Goal: Information Seeking & Learning: Learn about a topic

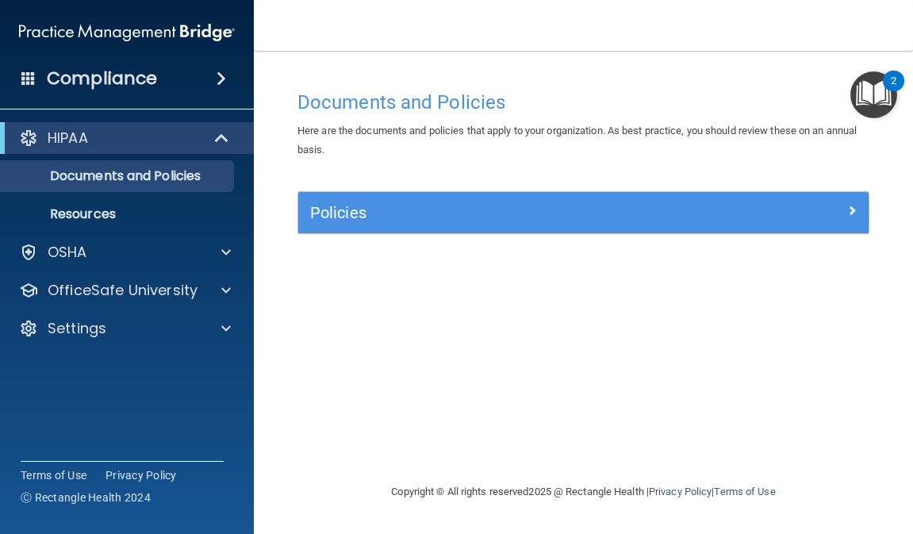
click at [174, 84] on div "Compliance" at bounding box center [127, 78] width 254 height 35
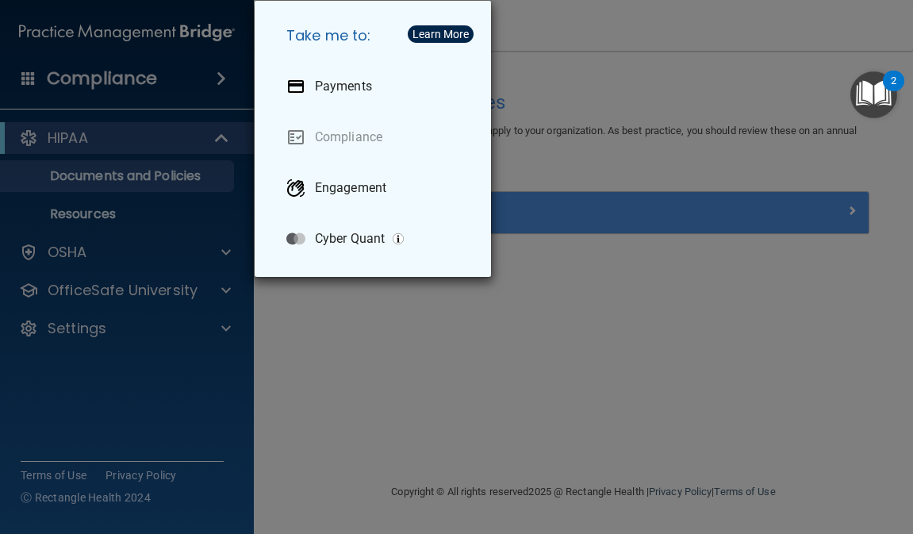
click at [413, 408] on div "Take me to: Payments Compliance Engagement Cyber Quant" at bounding box center [456, 267] width 913 height 534
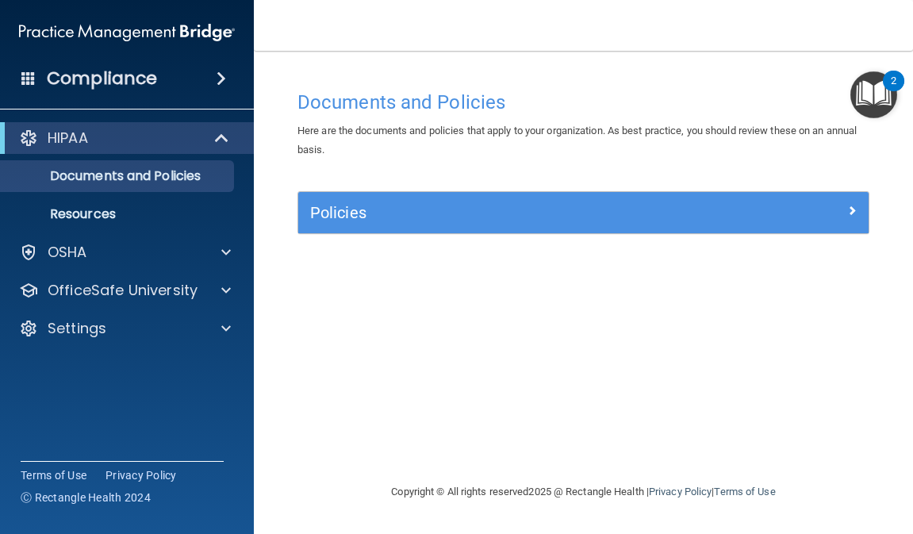
click at [118, 35] on img at bounding box center [127, 33] width 216 height 32
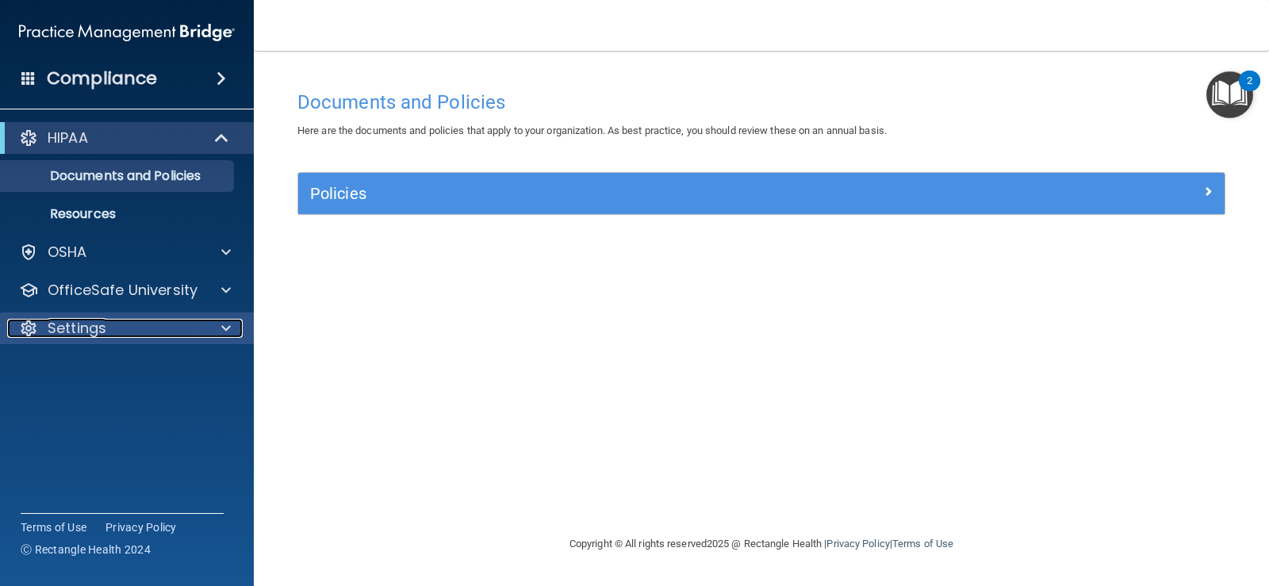
click at [184, 324] on div "Settings" at bounding box center [105, 328] width 197 height 19
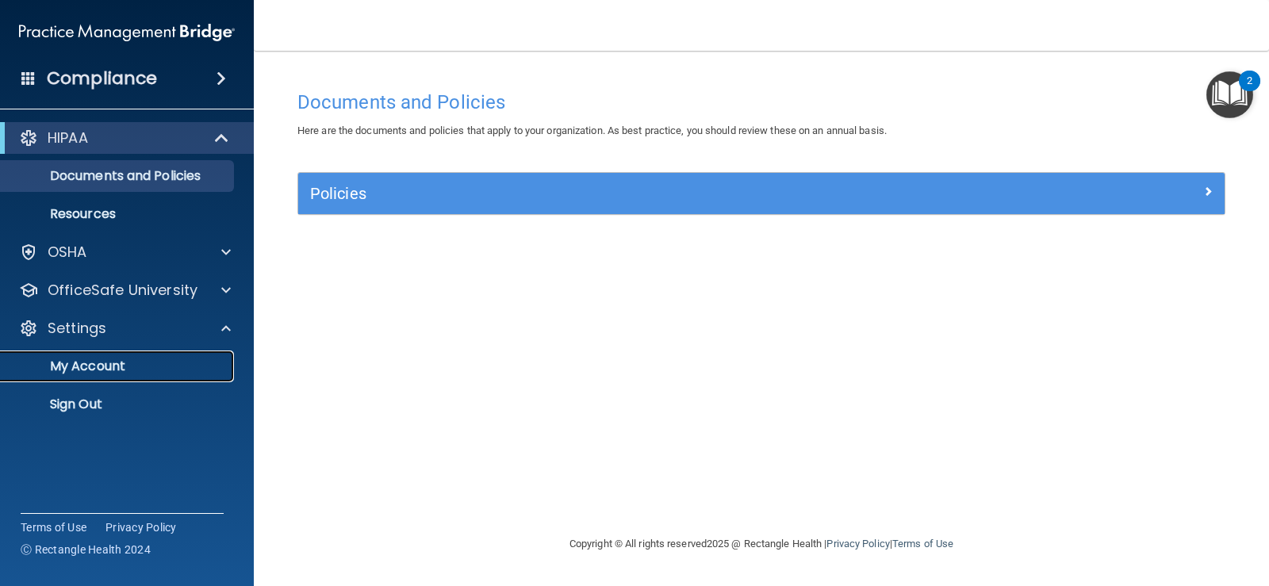
click at [130, 370] on p "My Account" at bounding box center [118, 366] width 216 height 16
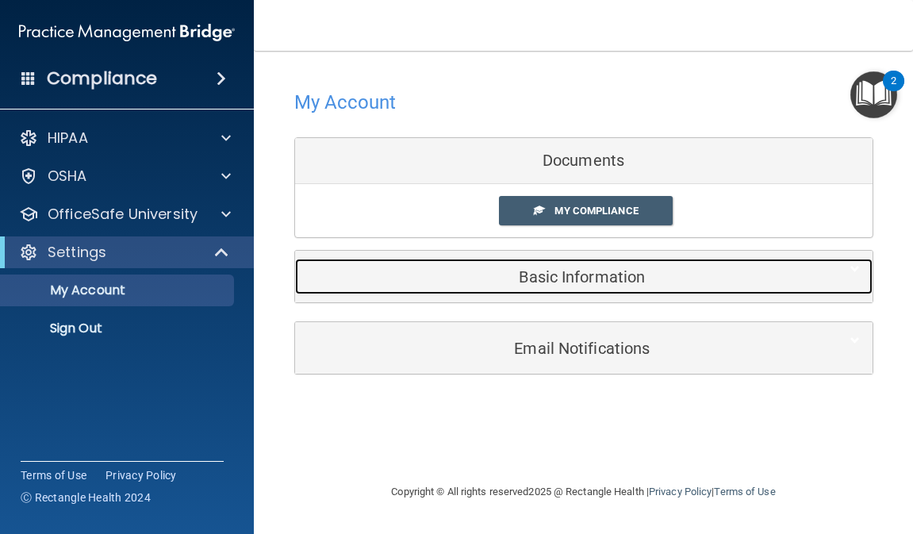
click at [584, 283] on h5 "Basic Information" at bounding box center [559, 276] width 505 height 17
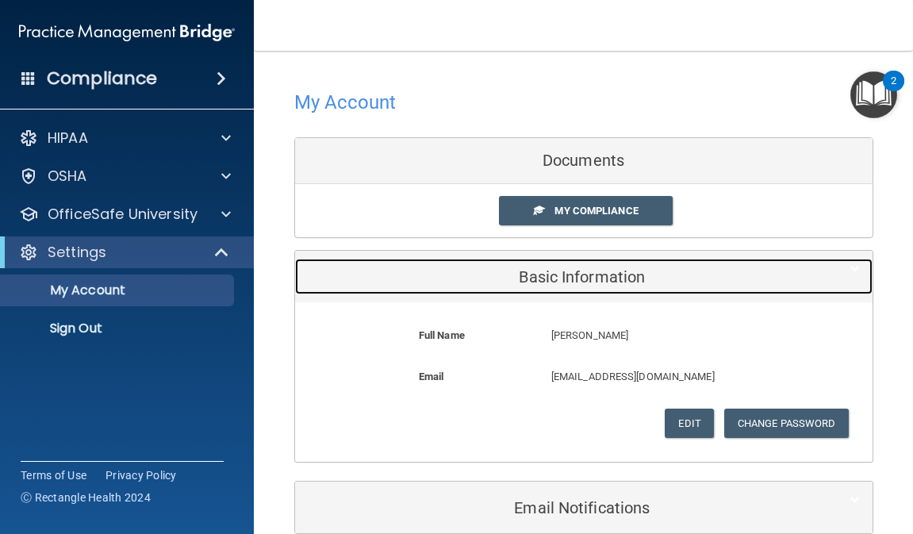
click at [586, 283] on h5 "Basic Information" at bounding box center [559, 276] width 505 height 17
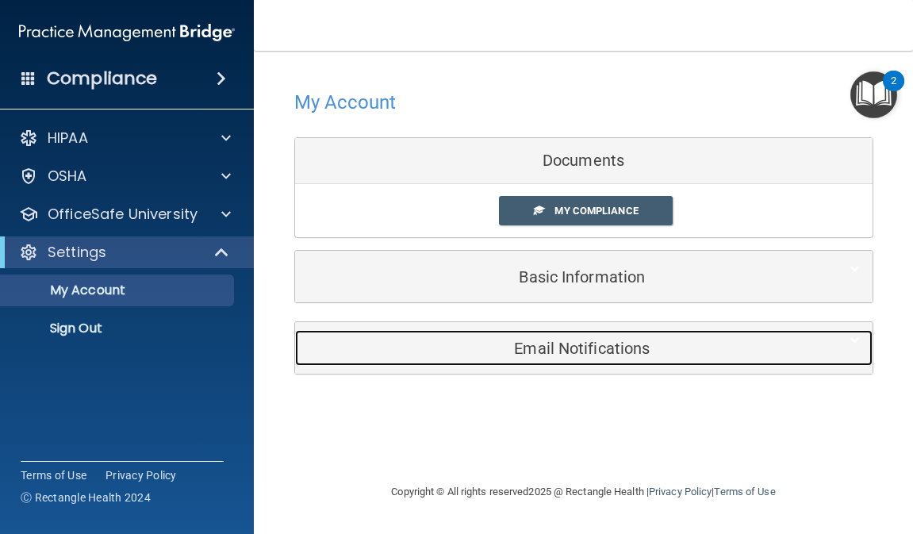
click at [593, 352] on h5 "Email Notifications" at bounding box center [559, 347] width 505 height 17
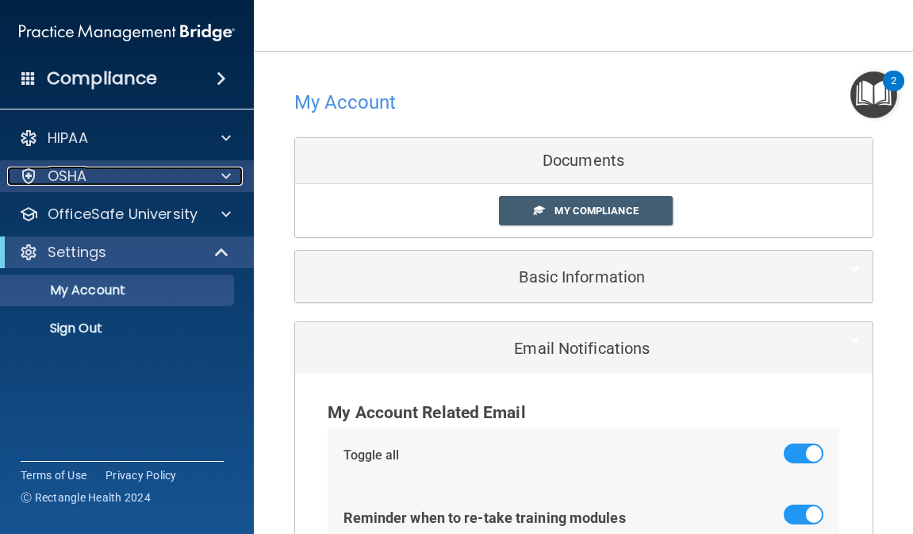
click at [195, 170] on div "OSHA" at bounding box center [105, 176] width 197 height 19
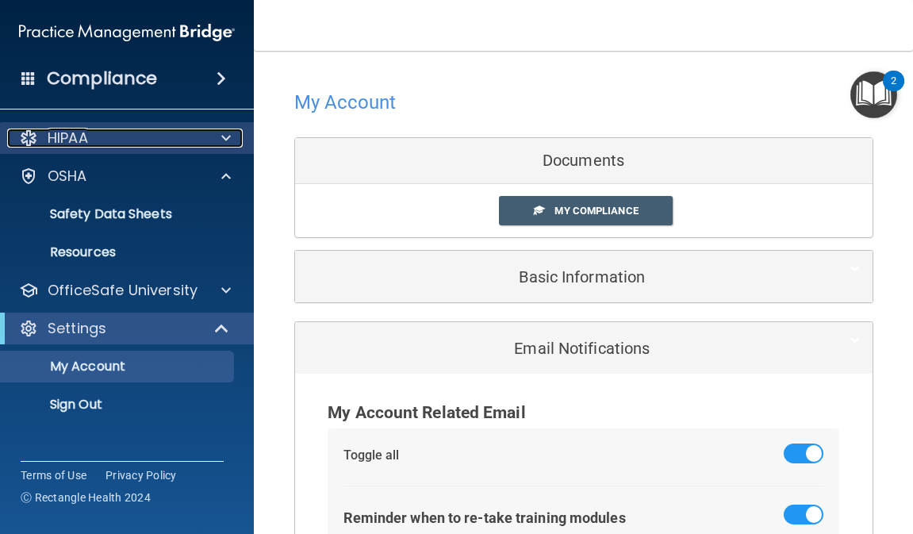
click at [201, 139] on div "HIPAA" at bounding box center [105, 137] width 197 height 19
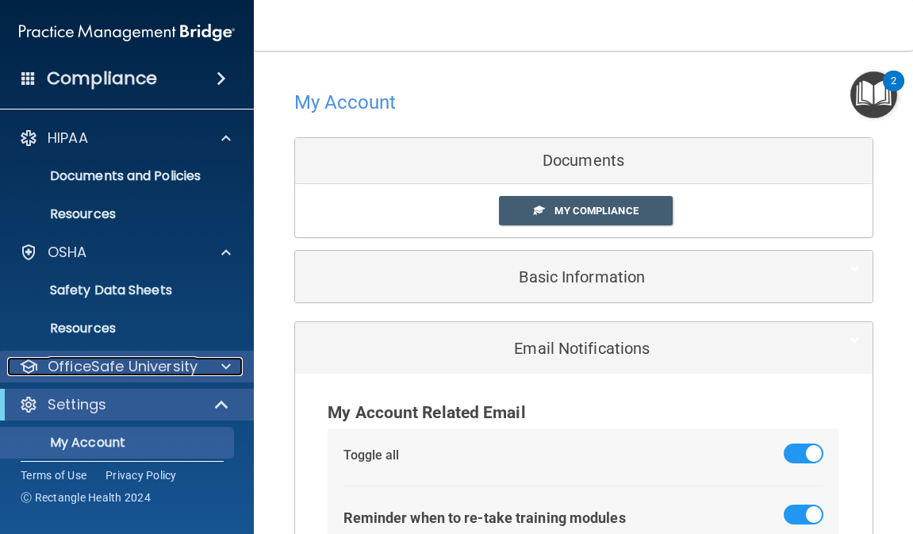
click at [204, 359] on div at bounding box center [224, 366] width 40 height 19
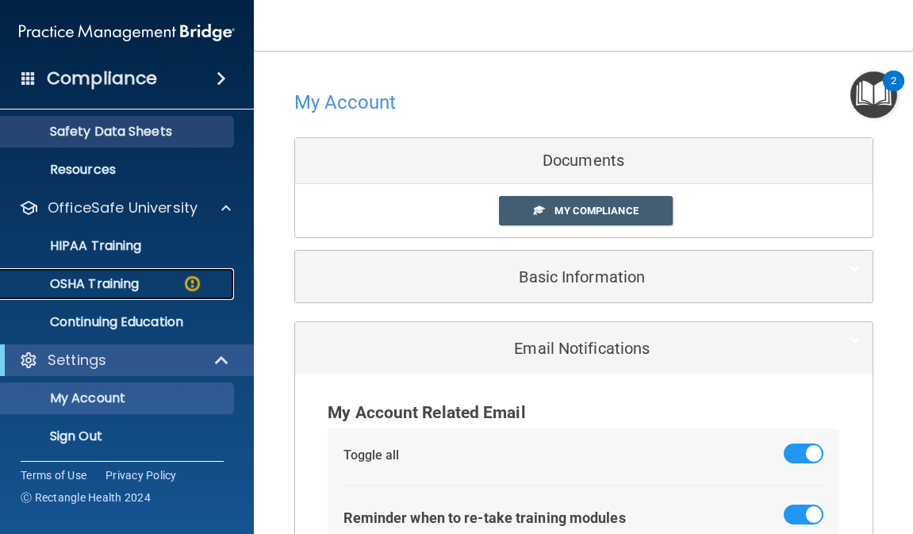
click at [185, 282] on img at bounding box center [192, 284] width 20 height 20
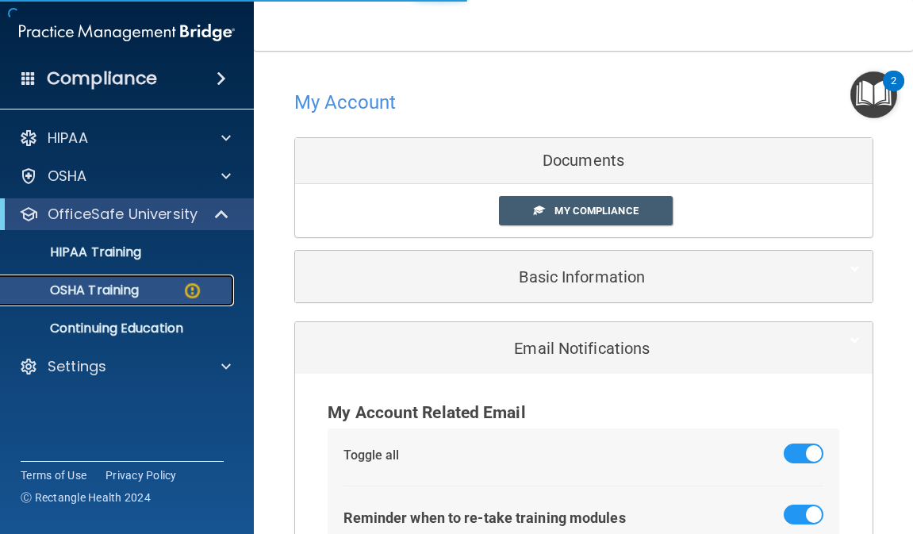
click at [137, 294] on p "OSHA Training" at bounding box center [74, 290] width 128 height 16
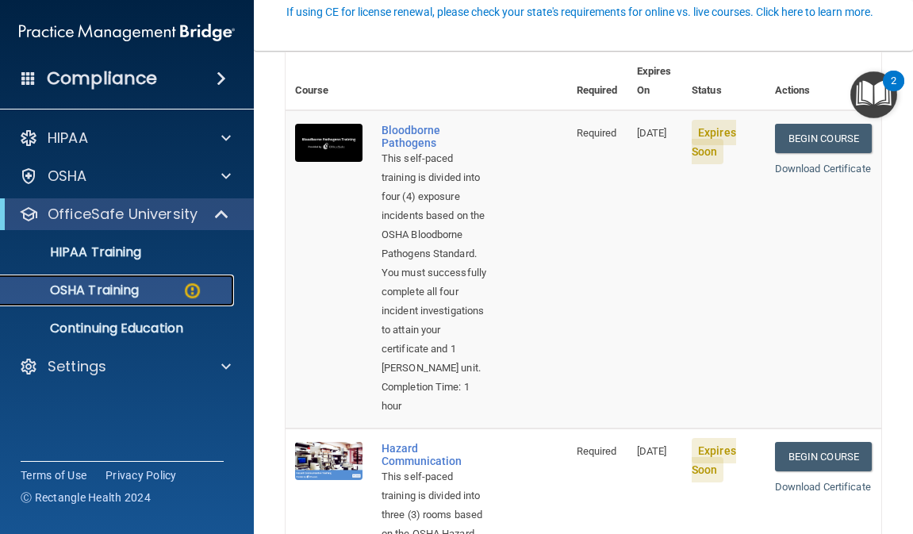
scroll to position [159, 0]
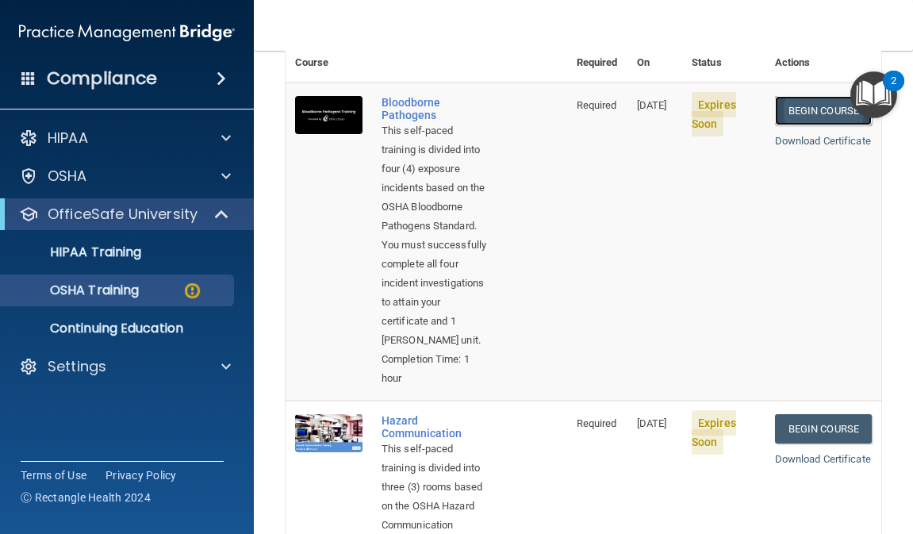
click at [823, 96] on link "Begin Course" at bounding box center [823, 110] width 97 height 29
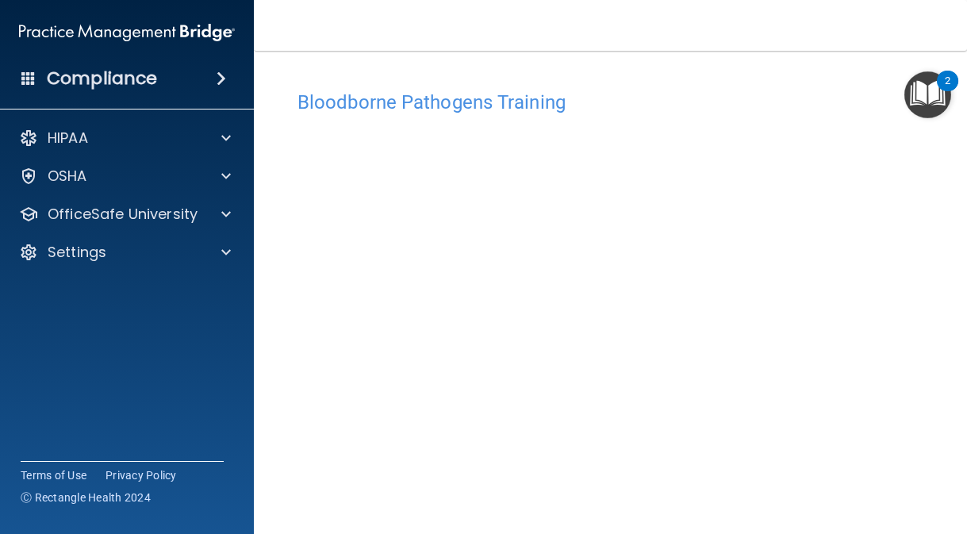
scroll to position [79, 0]
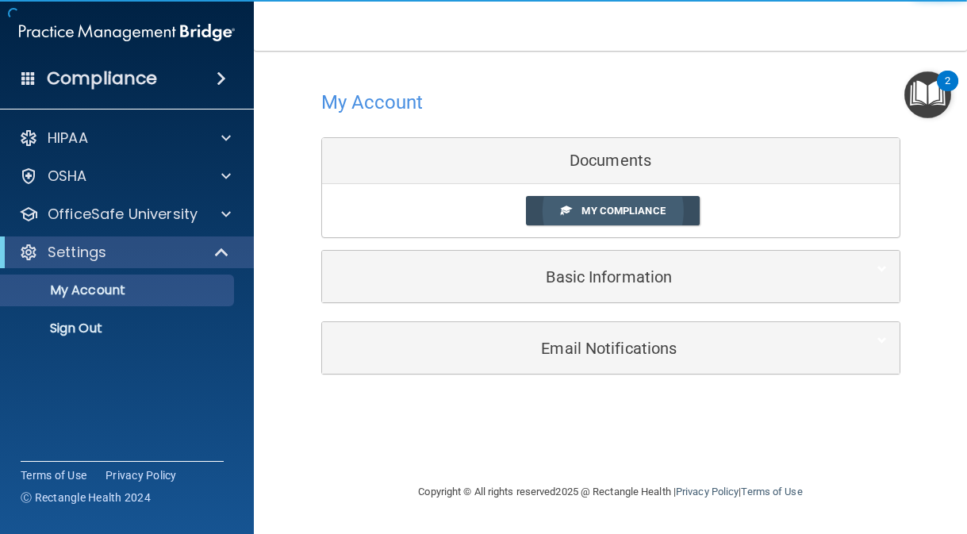
click at [619, 210] on span "My Compliance" at bounding box center [622, 211] width 83 height 12
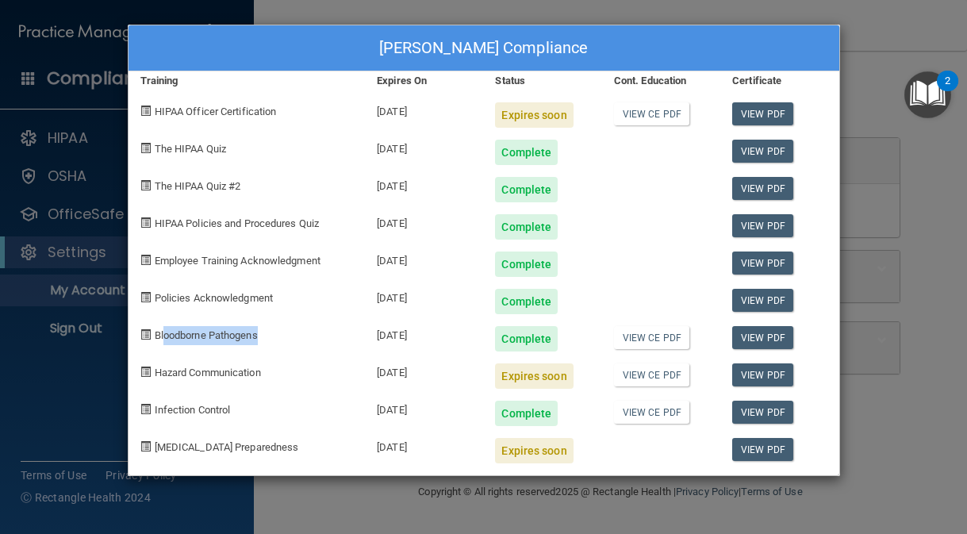
drag, startPoint x: 163, startPoint y: 335, endPoint x: 295, endPoint y: 339, distance: 132.5
click at [295, 339] on div "Bloodborne Pathogens" at bounding box center [246, 332] width 237 height 37
click at [380, 508] on div "Allison Manicdao's Compliance Training Expires On Status Cont. Education Certif…" at bounding box center [483, 267] width 967 height 534
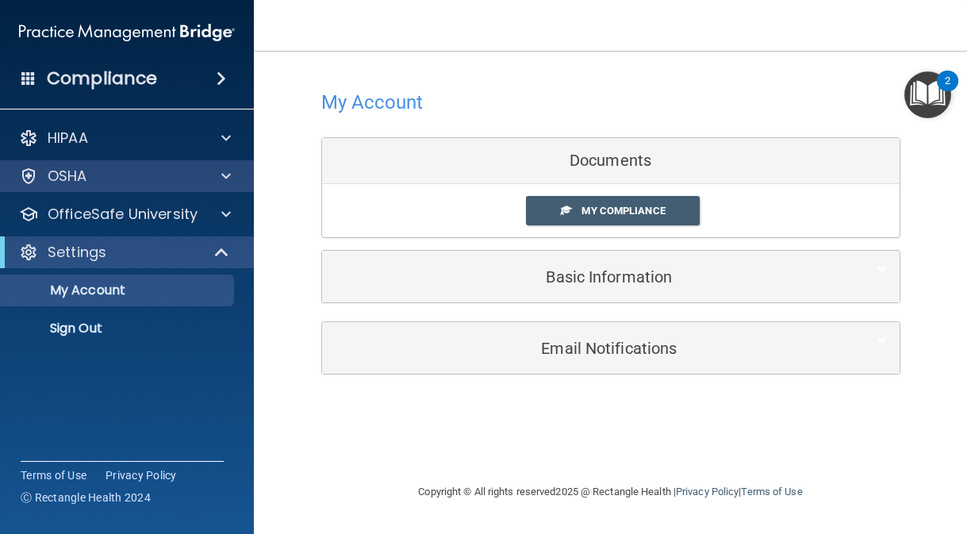
click at [195, 163] on div "OSHA" at bounding box center [127, 176] width 255 height 32
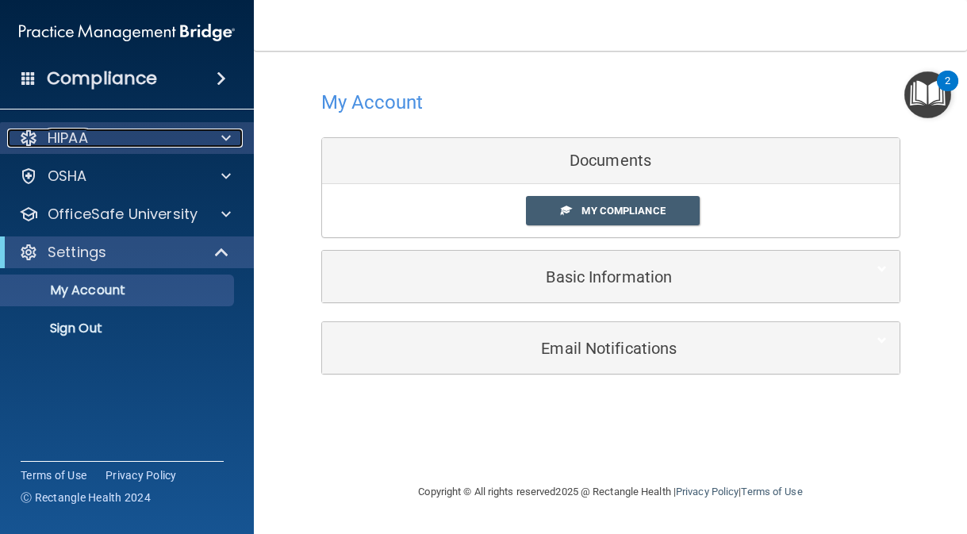
click at [228, 134] on span at bounding box center [226, 137] width 10 height 19
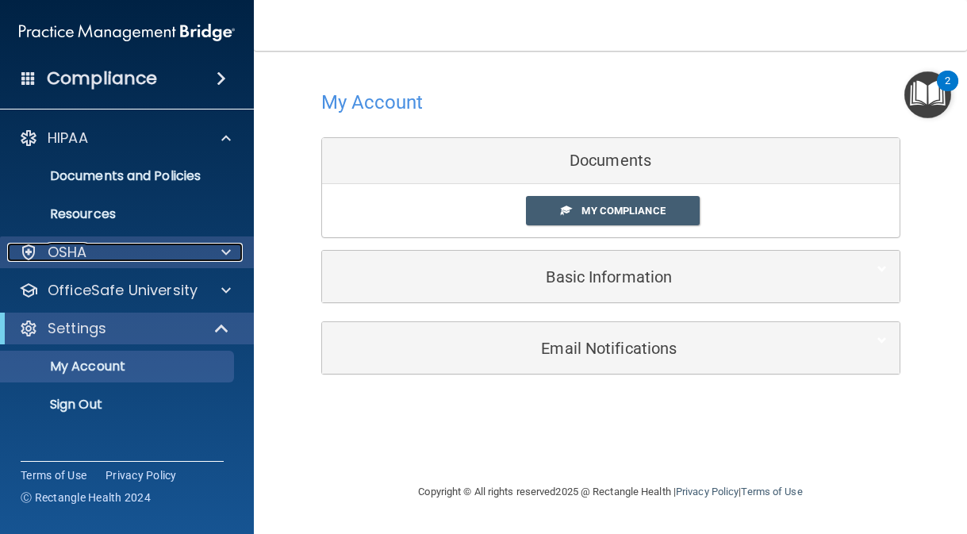
click at [231, 253] on div at bounding box center [224, 252] width 40 height 19
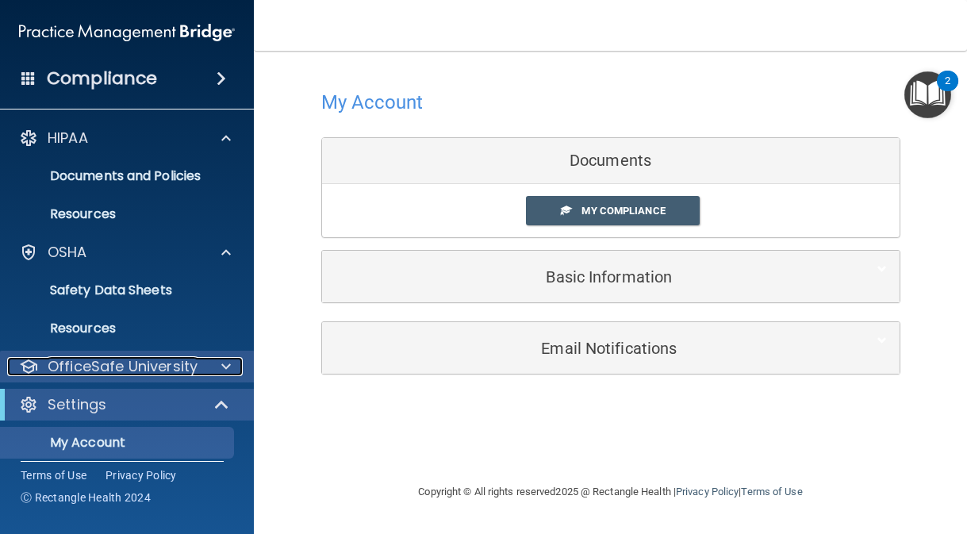
click at [198, 375] on div "OfficeSafe University" at bounding box center [105, 366] width 197 height 19
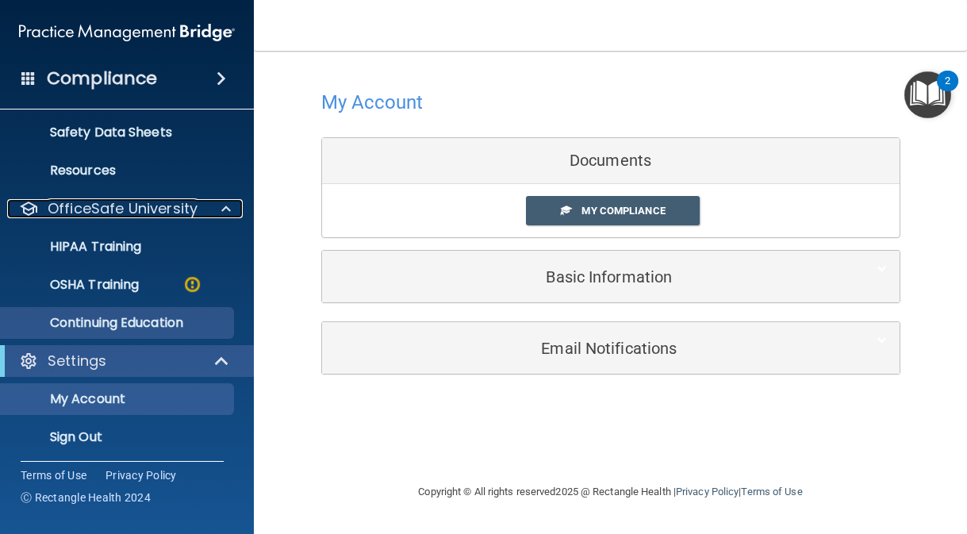
scroll to position [163, 0]
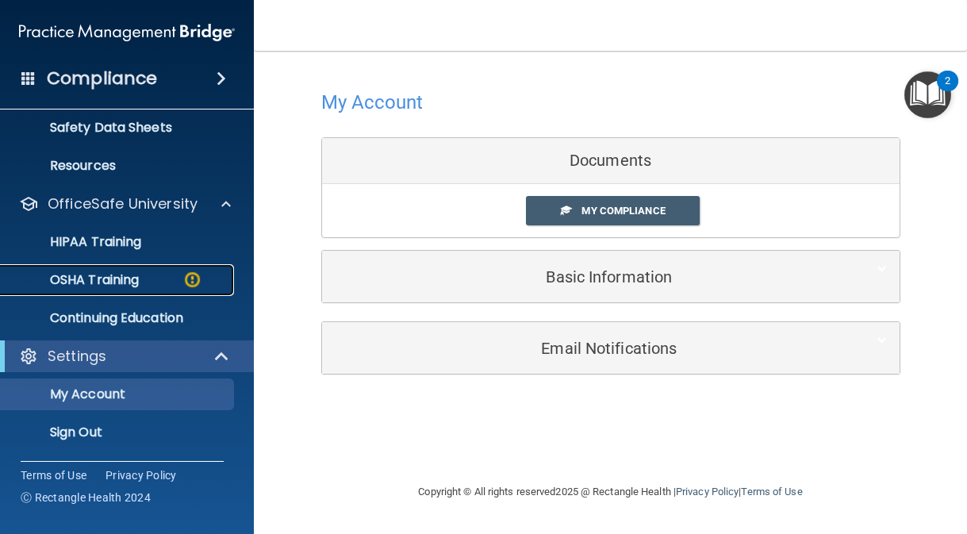
click at [145, 274] on div "OSHA Training" at bounding box center [118, 280] width 216 height 16
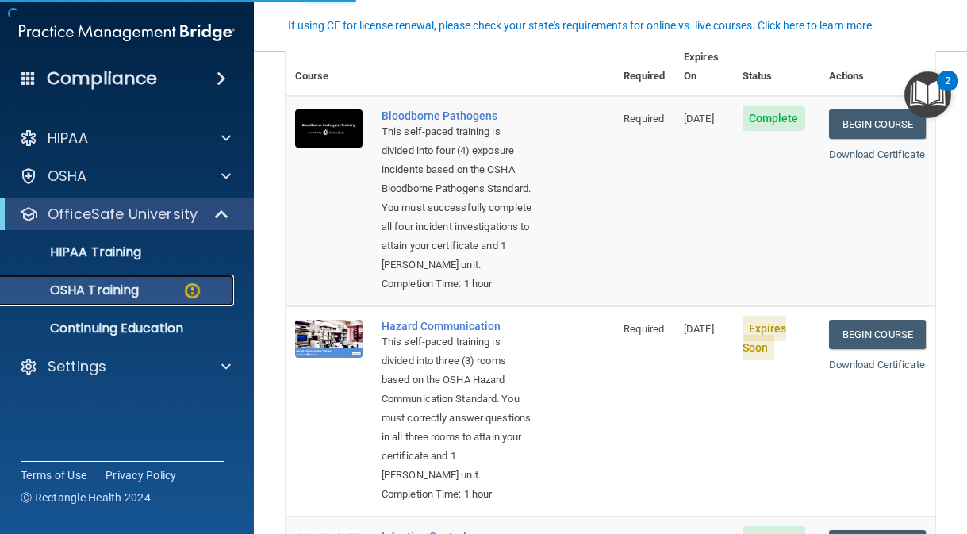
scroll to position [159, 0]
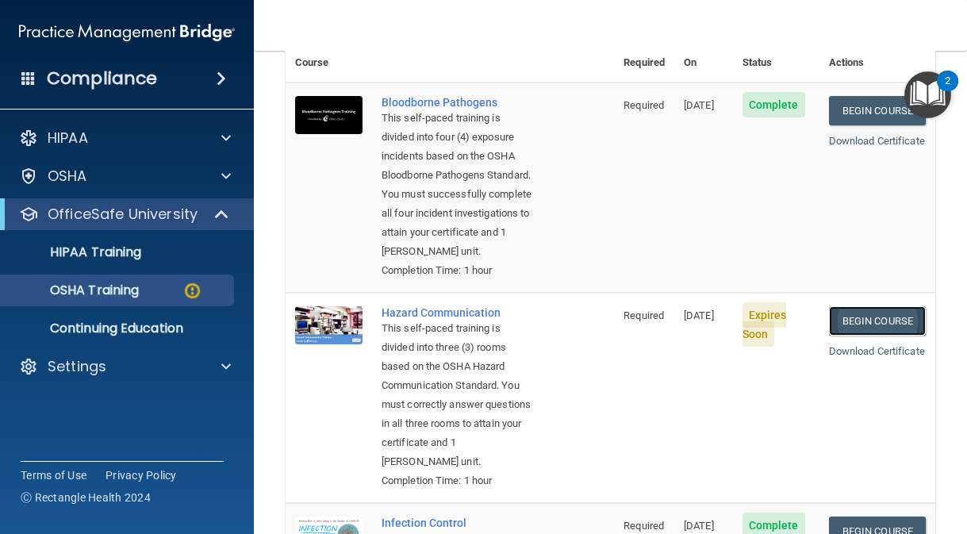
click at [849, 335] on link "Begin Course" at bounding box center [877, 320] width 97 height 29
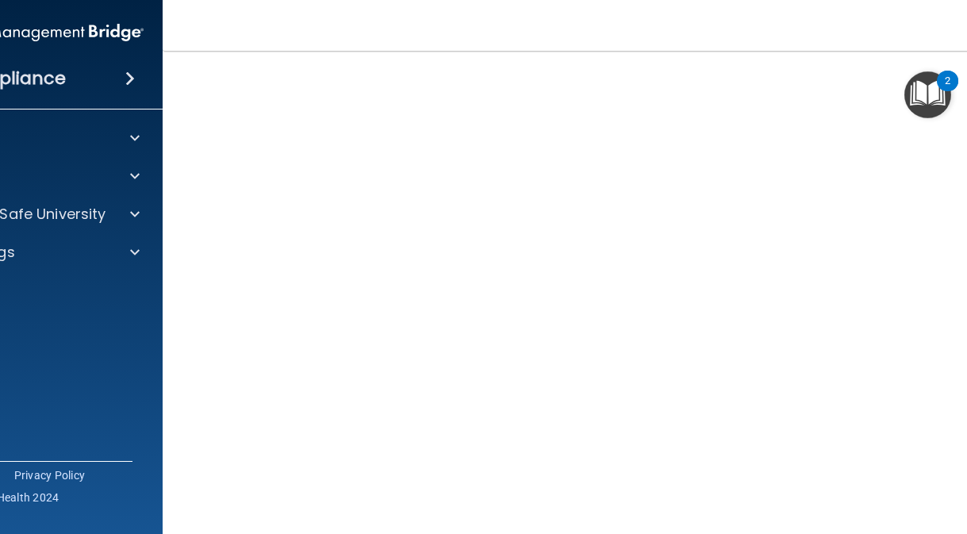
scroll to position [102, 0]
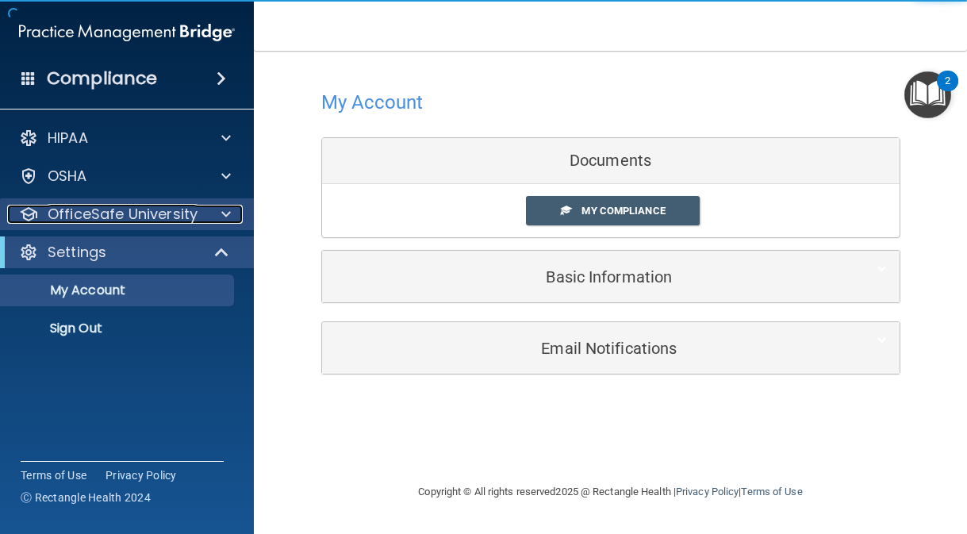
click at [211, 215] on div at bounding box center [224, 214] width 40 height 19
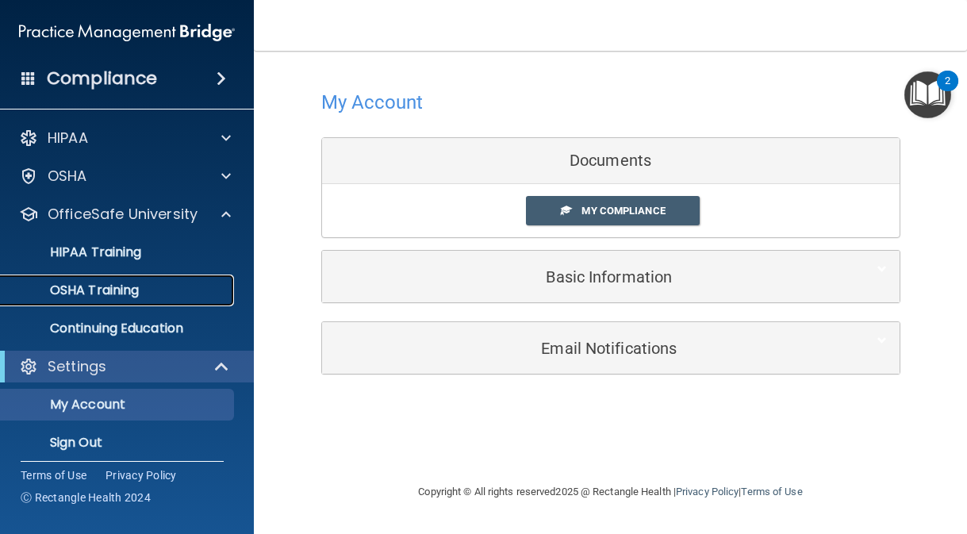
click at [148, 301] on link "OSHA Training" at bounding box center [109, 290] width 250 height 32
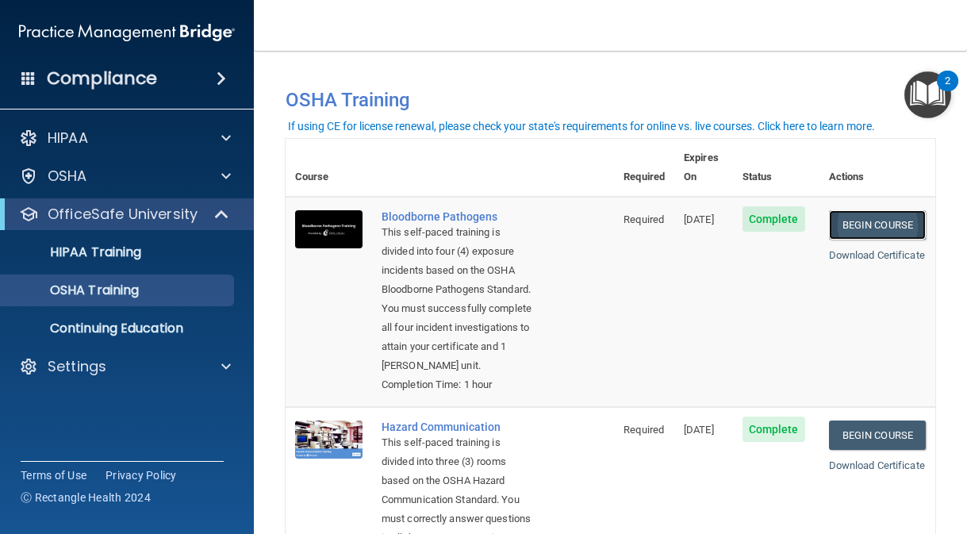
click at [863, 210] on link "Begin Course" at bounding box center [877, 224] width 97 height 29
click at [861, 249] on link "Download Certificate" at bounding box center [877, 255] width 96 height 12
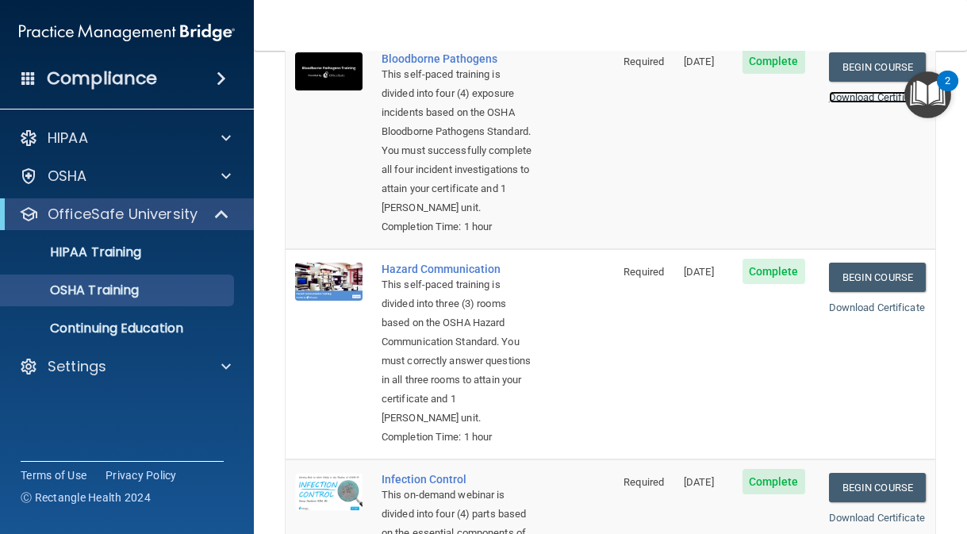
scroll to position [159, 0]
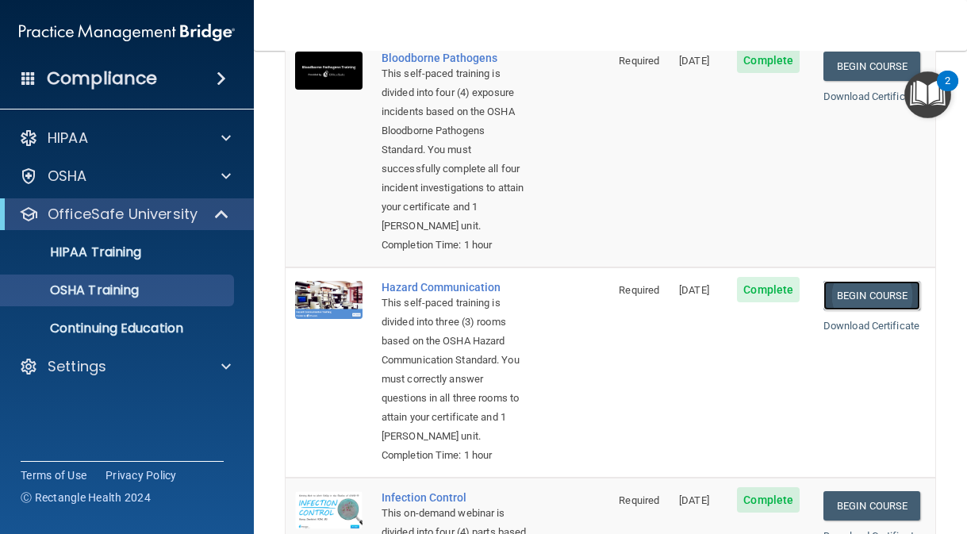
click at [855, 301] on link "Begin Course" at bounding box center [871, 295] width 97 height 29
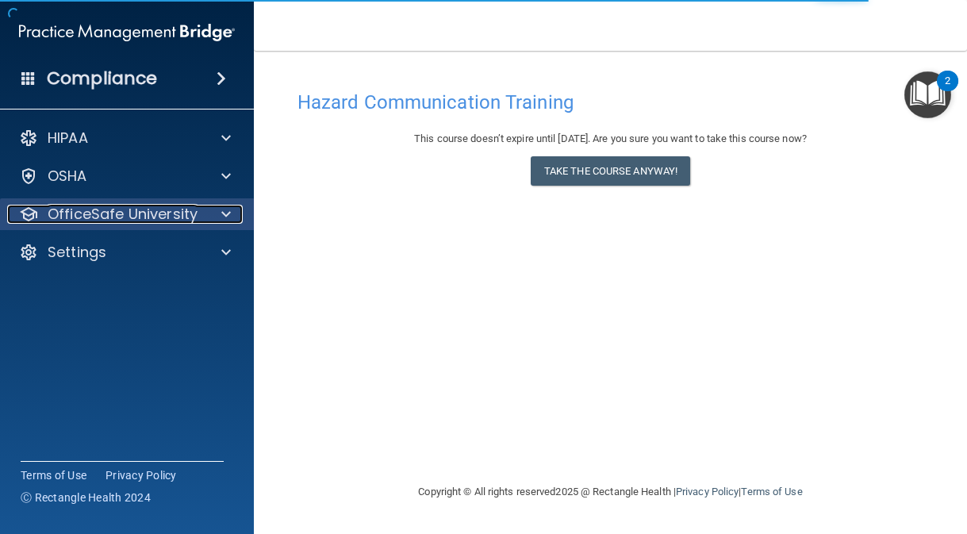
click at [182, 223] on p "OfficeSafe University" at bounding box center [123, 214] width 150 height 19
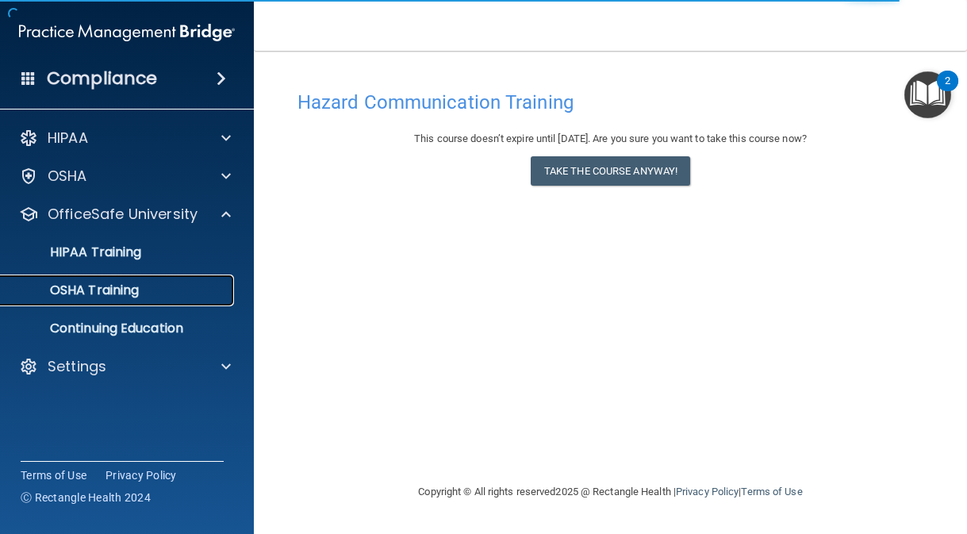
click at [167, 288] on div "OSHA Training" at bounding box center [118, 290] width 216 height 16
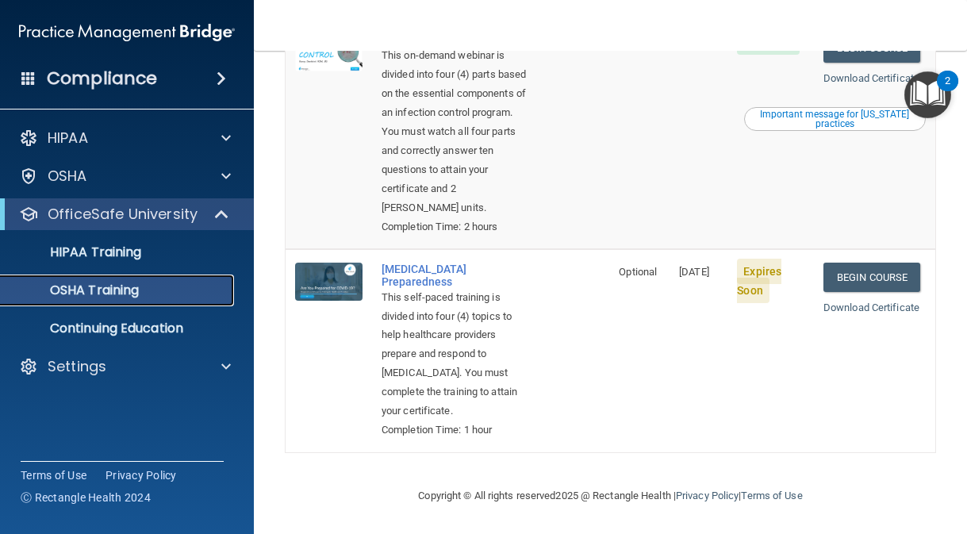
scroll to position [684, 0]
click at [191, 334] on p "Continuing Education" at bounding box center [118, 328] width 216 height 16
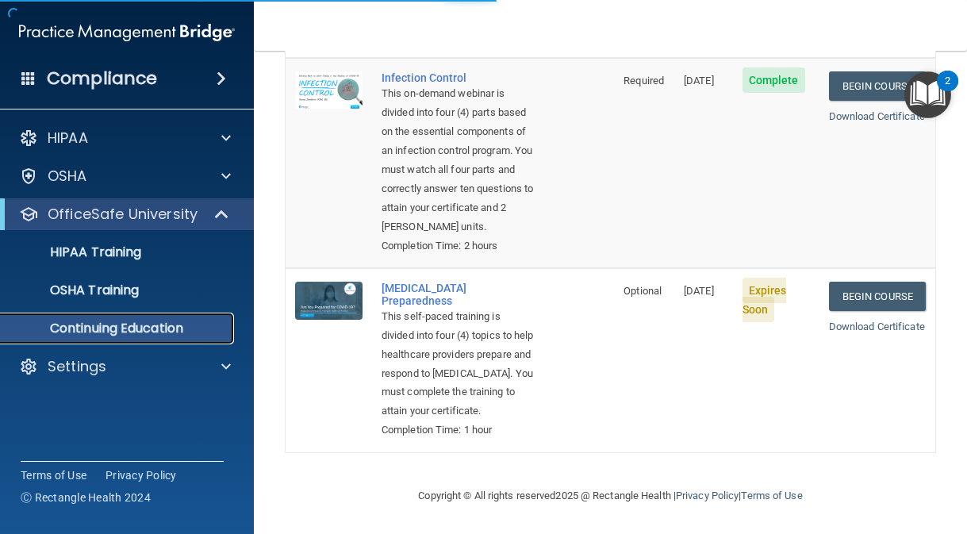
scroll to position [273, 0]
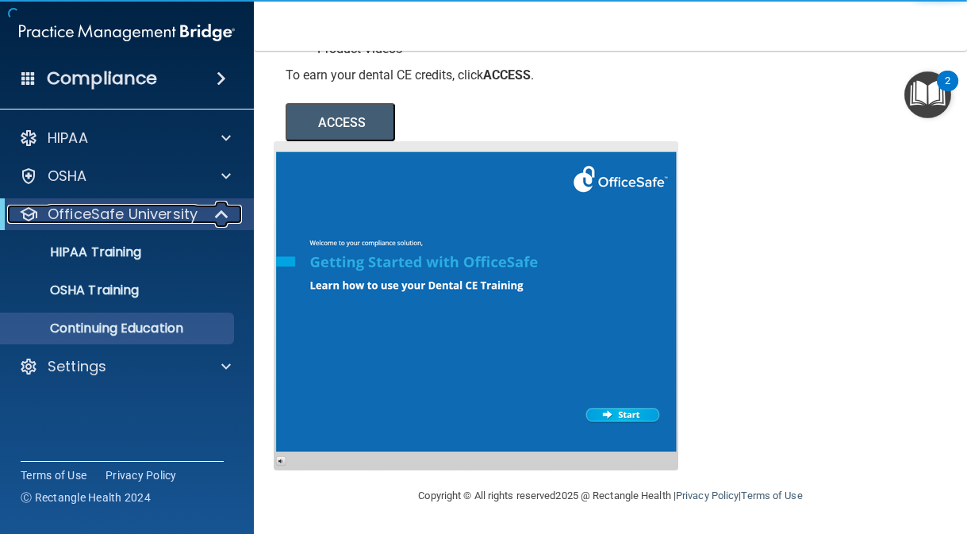
click at [173, 216] on p "OfficeSafe University" at bounding box center [123, 214] width 150 height 19
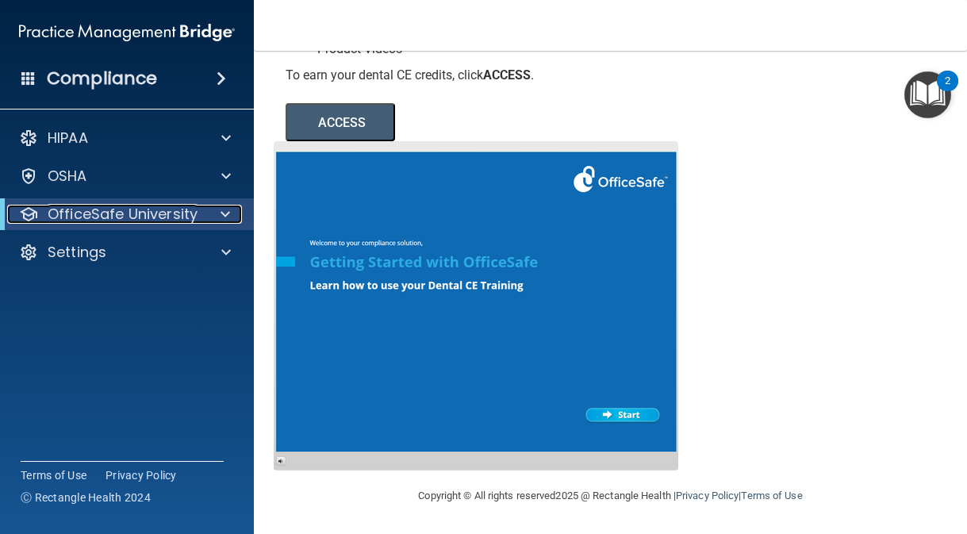
click at [173, 216] on p "OfficeSafe University" at bounding box center [123, 214] width 150 height 19
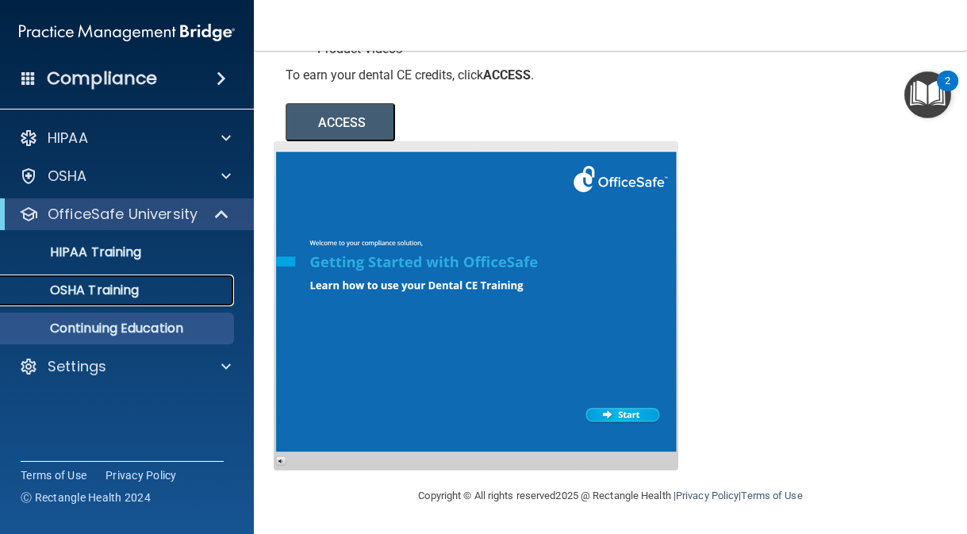
click at [146, 297] on div "OSHA Training" at bounding box center [118, 290] width 216 height 16
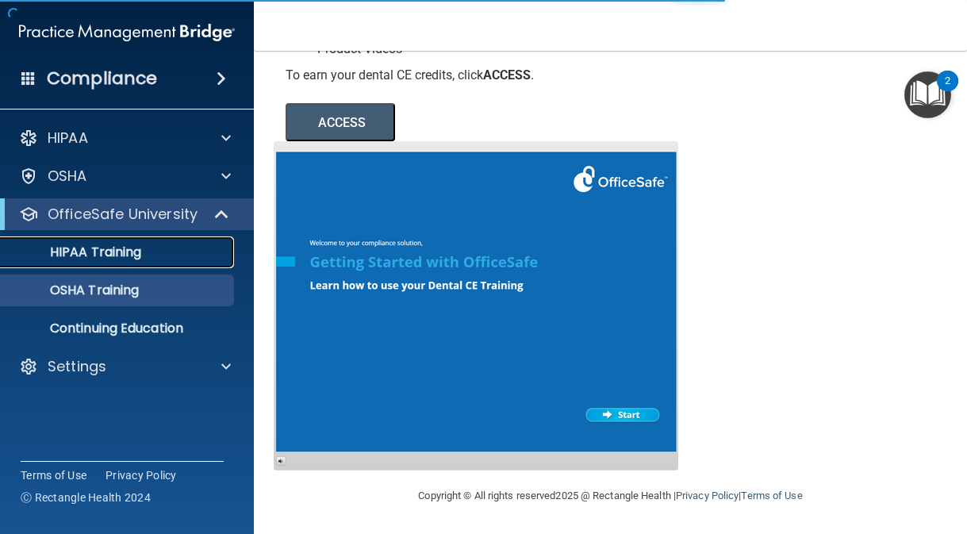
click at [148, 259] on div "HIPAA Training" at bounding box center [118, 252] width 216 height 16
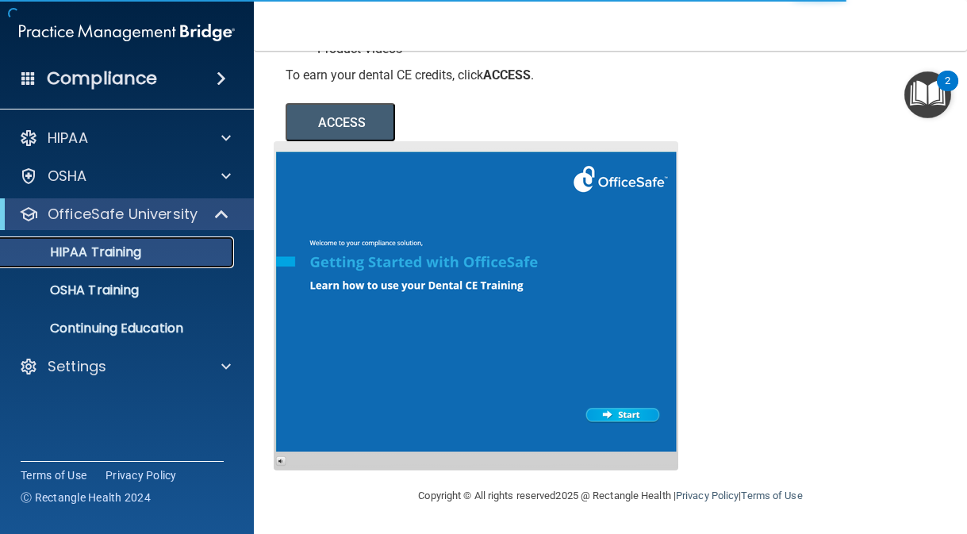
scroll to position [763, 0]
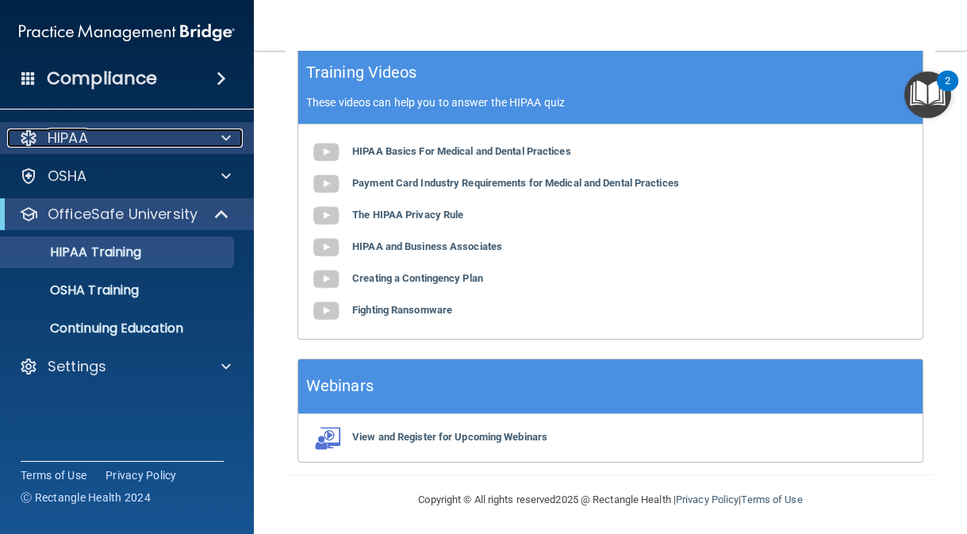
click at [163, 129] on div "HIPAA" at bounding box center [105, 137] width 197 height 19
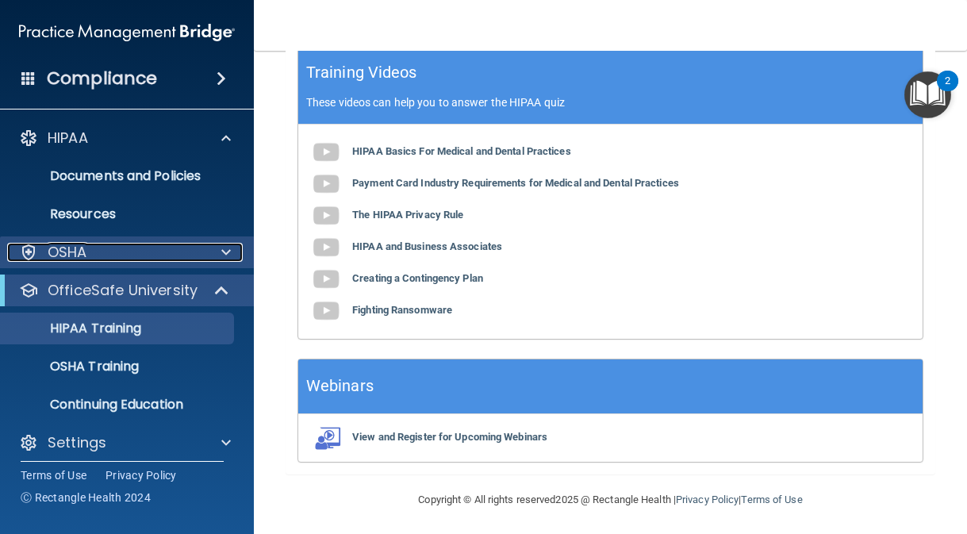
click at [162, 254] on div "OSHA" at bounding box center [105, 252] width 197 height 19
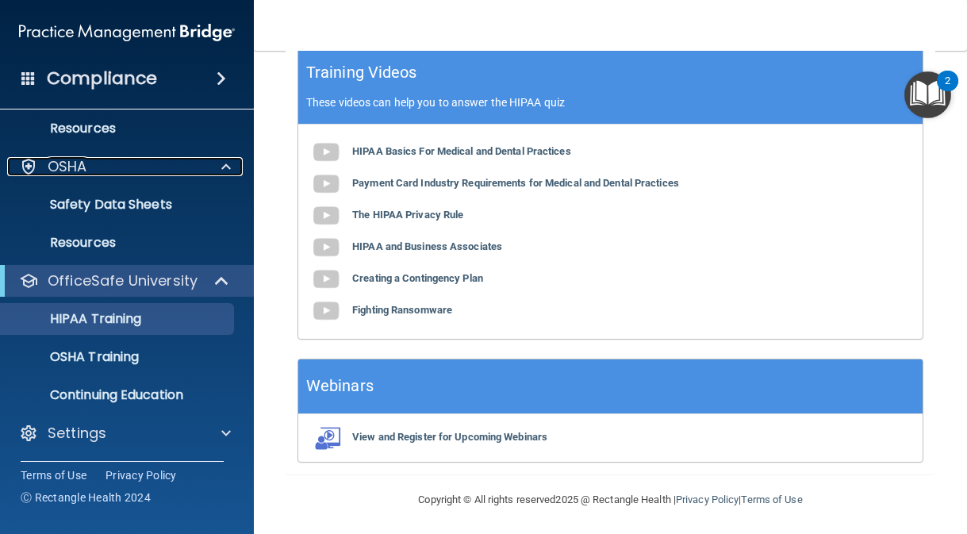
scroll to position [86, 0]
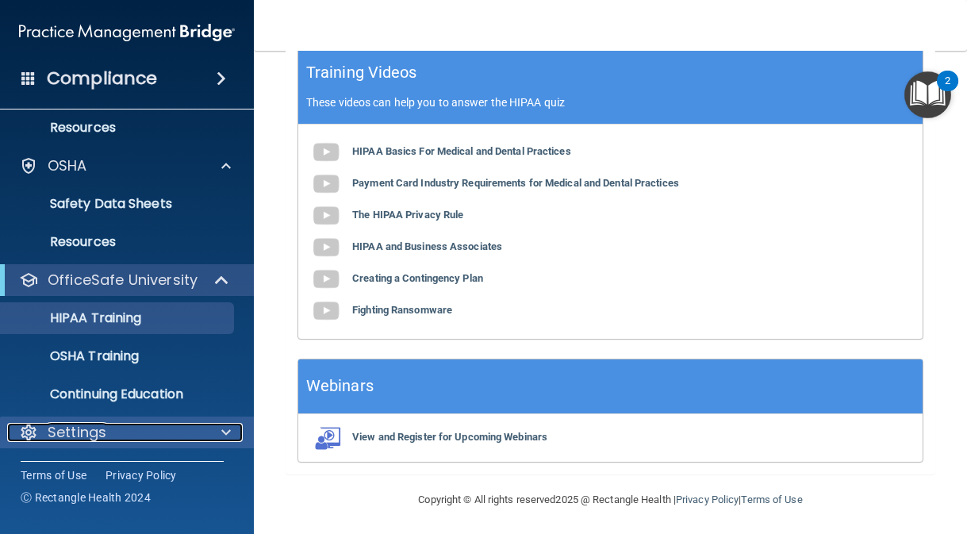
click at [200, 432] on div "Settings" at bounding box center [105, 432] width 197 height 19
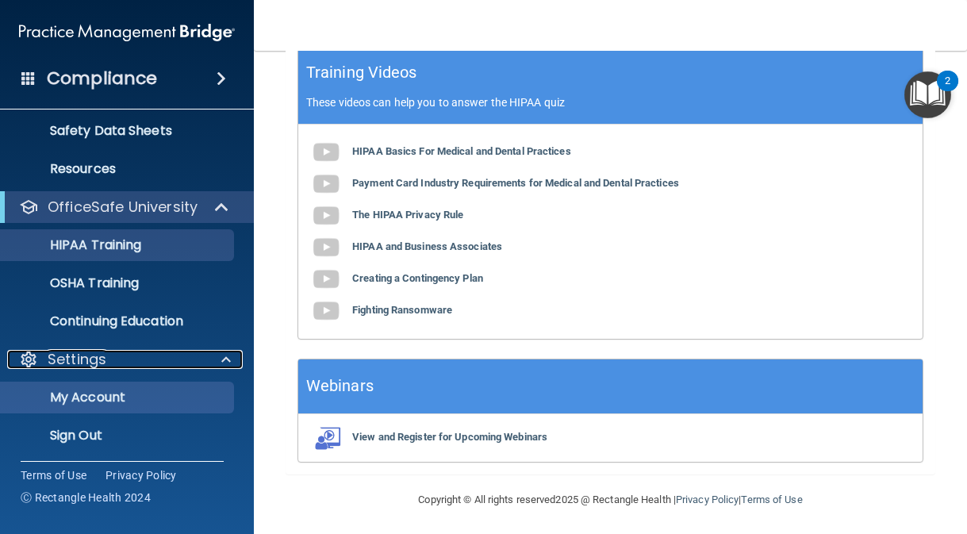
scroll to position [163, 0]
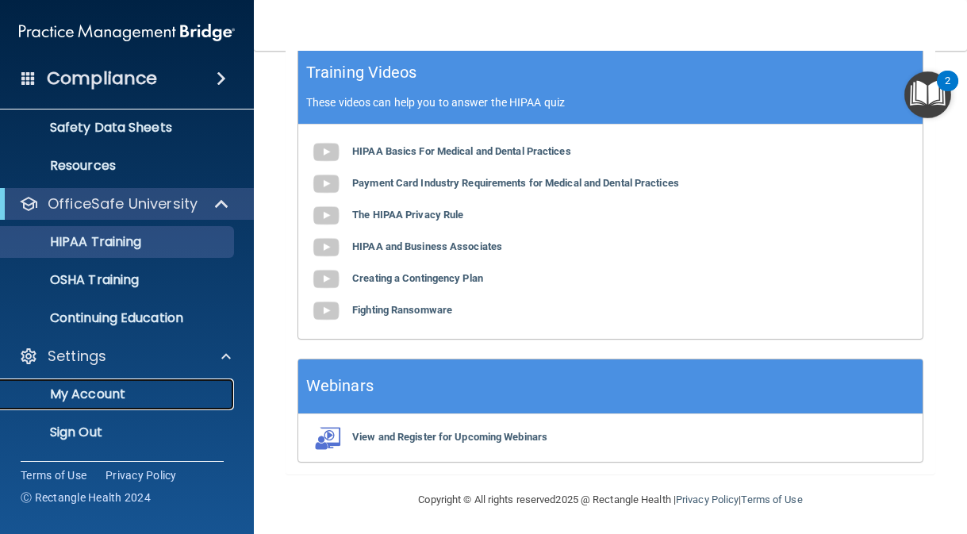
click at [185, 380] on link "My Account" at bounding box center [109, 394] width 250 height 32
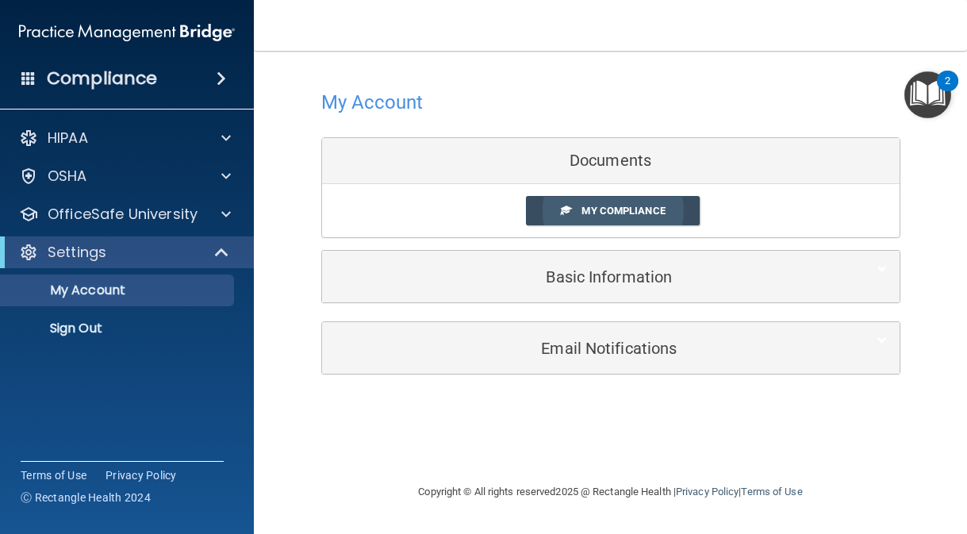
click at [677, 205] on link "My Compliance" at bounding box center [613, 210] width 174 height 29
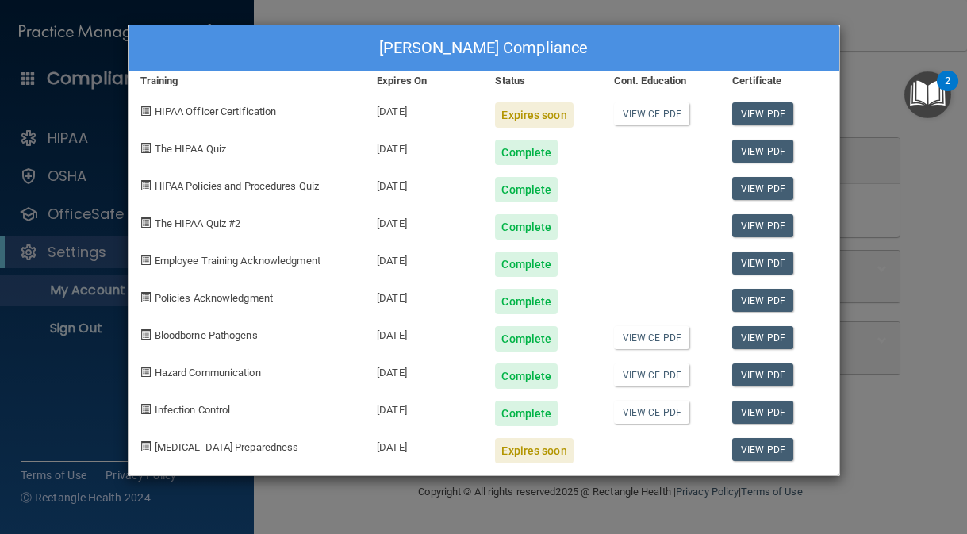
drag, startPoint x: 71, startPoint y: 449, endPoint x: 81, endPoint y: 398, distance: 51.6
click at [71, 448] on div "Allison Manicdao's Compliance Training Expires On Status Cont. Education Certif…" at bounding box center [483, 267] width 967 height 534
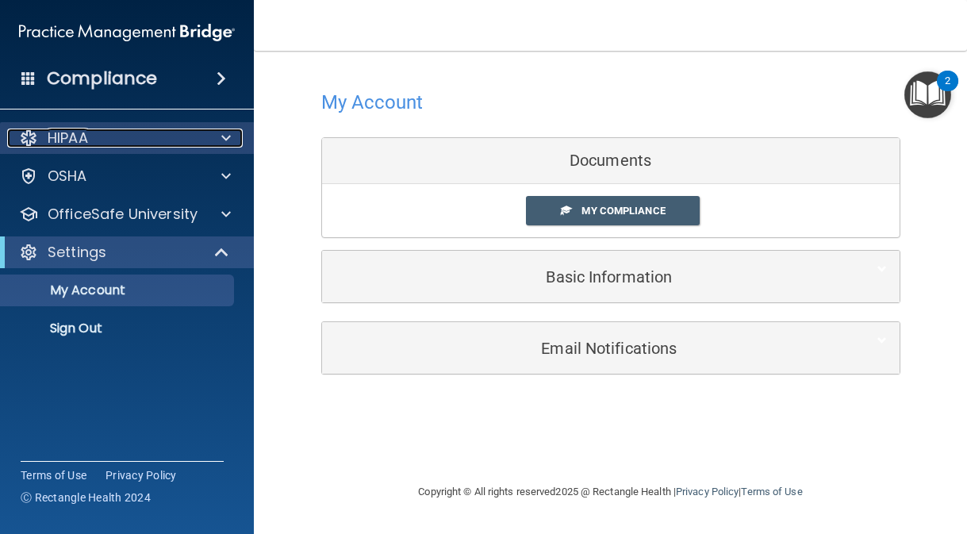
click at [75, 133] on p "HIPAA" at bounding box center [68, 137] width 40 height 19
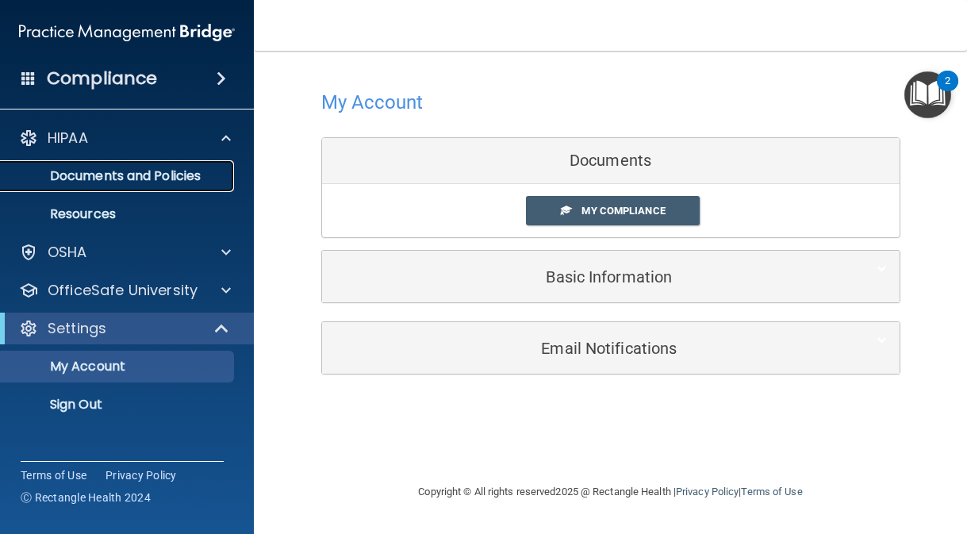
click at [116, 174] on p "Documents and Policies" at bounding box center [118, 176] width 216 height 16
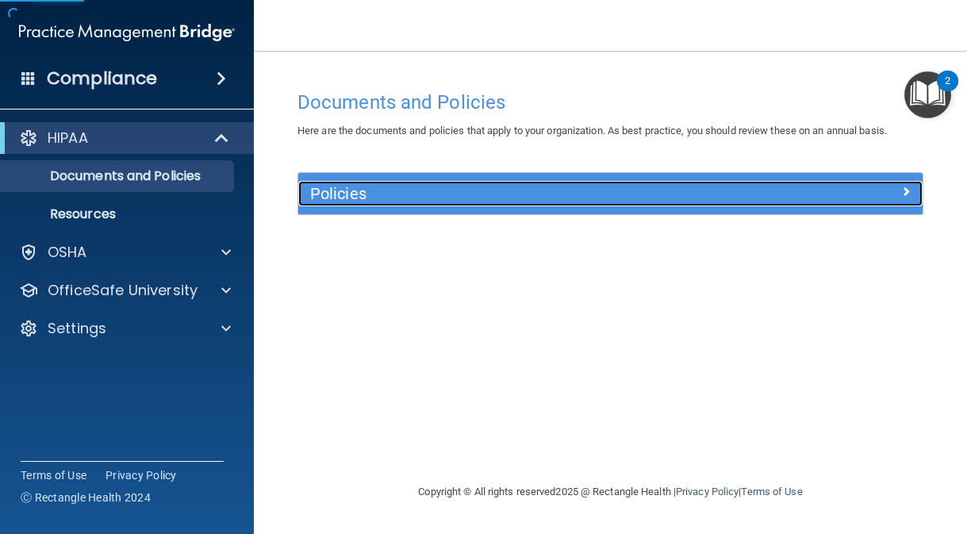
click at [455, 197] on h5 "Policies" at bounding box center [532, 193] width 444 height 17
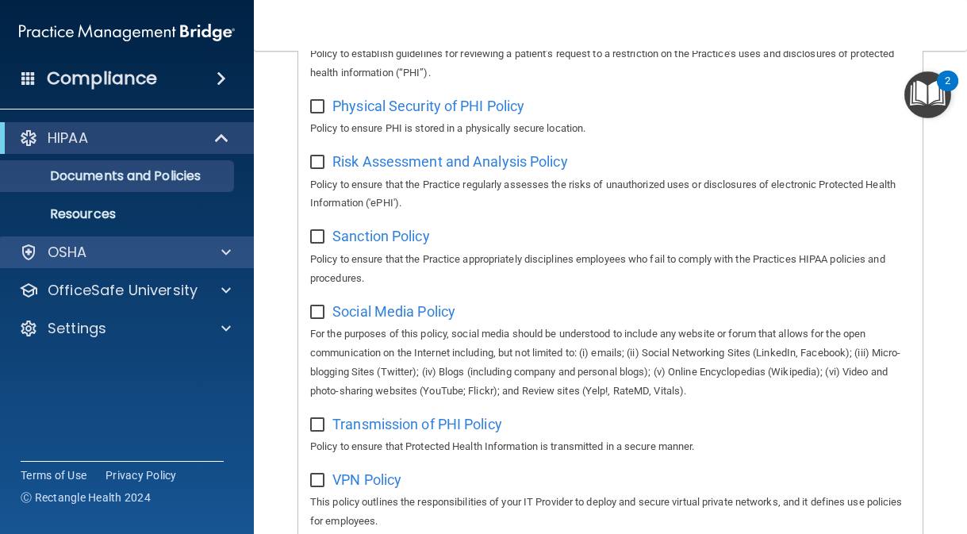
scroll to position [1348, 0]
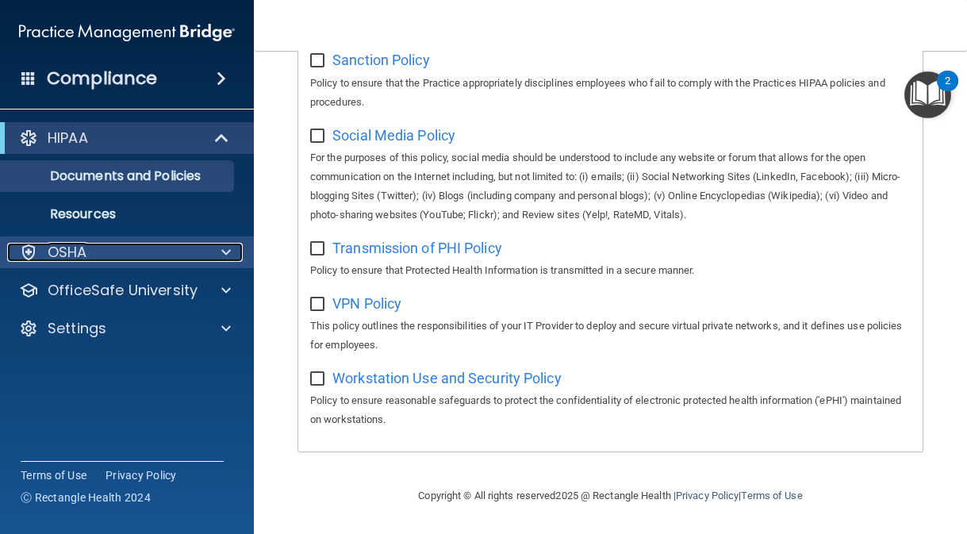
click at [145, 244] on div "OSHA" at bounding box center [105, 252] width 197 height 19
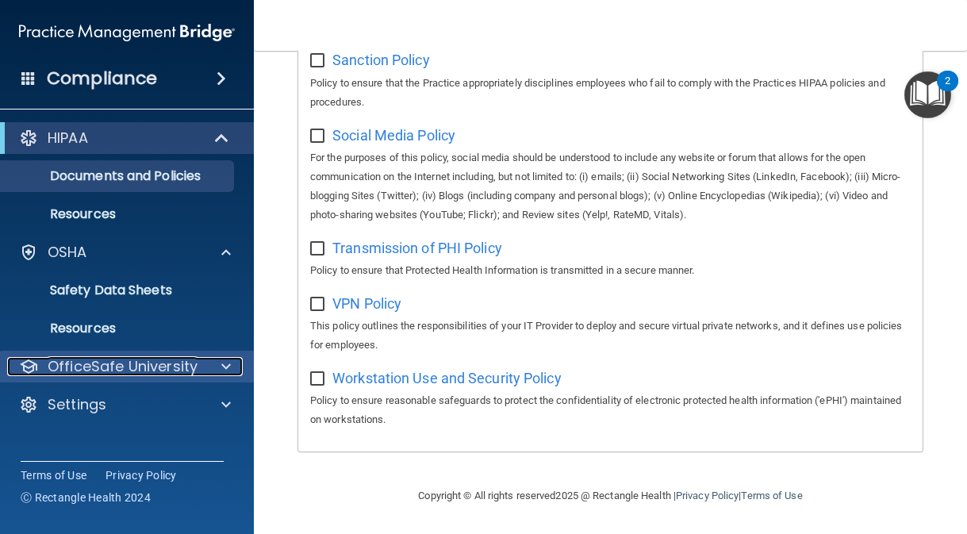
click at [168, 362] on p "OfficeSafe University" at bounding box center [123, 366] width 150 height 19
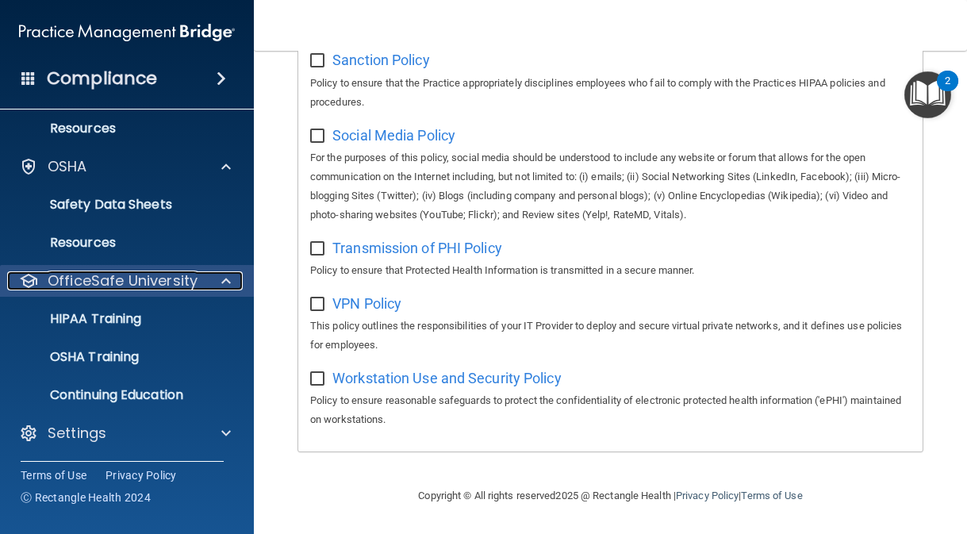
scroll to position [86, 0]
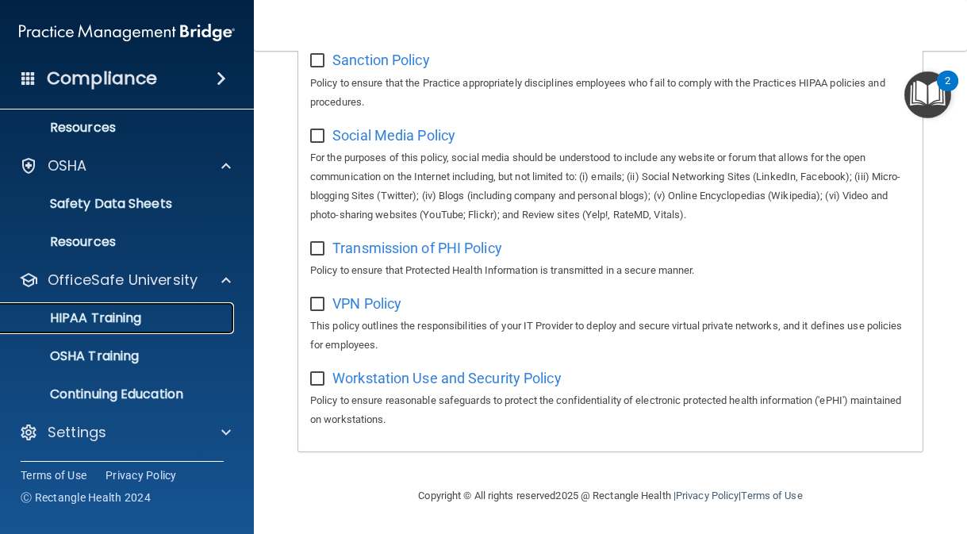
click at [137, 312] on p "HIPAA Training" at bounding box center [75, 318] width 131 height 16
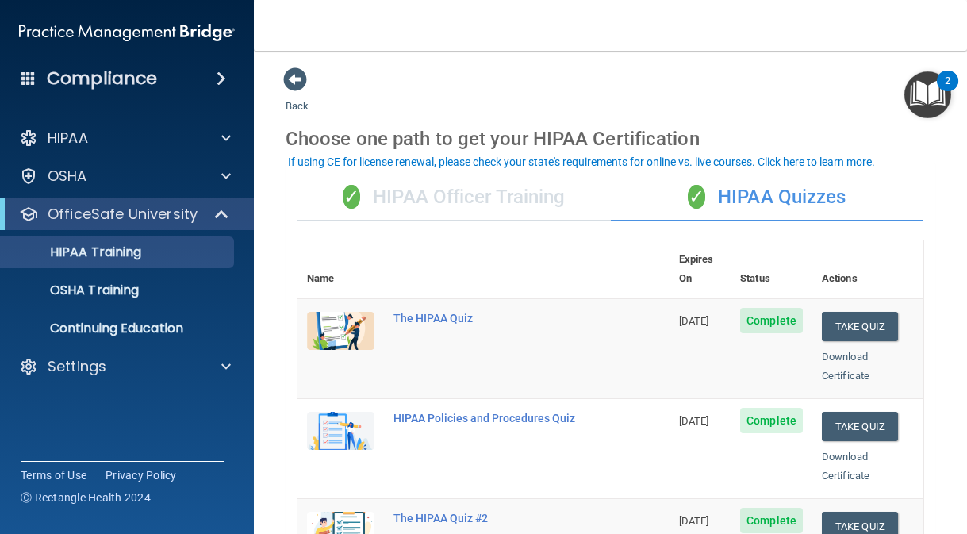
click at [500, 196] on div "✓ HIPAA Officer Training" at bounding box center [453, 198] width 313 height 48
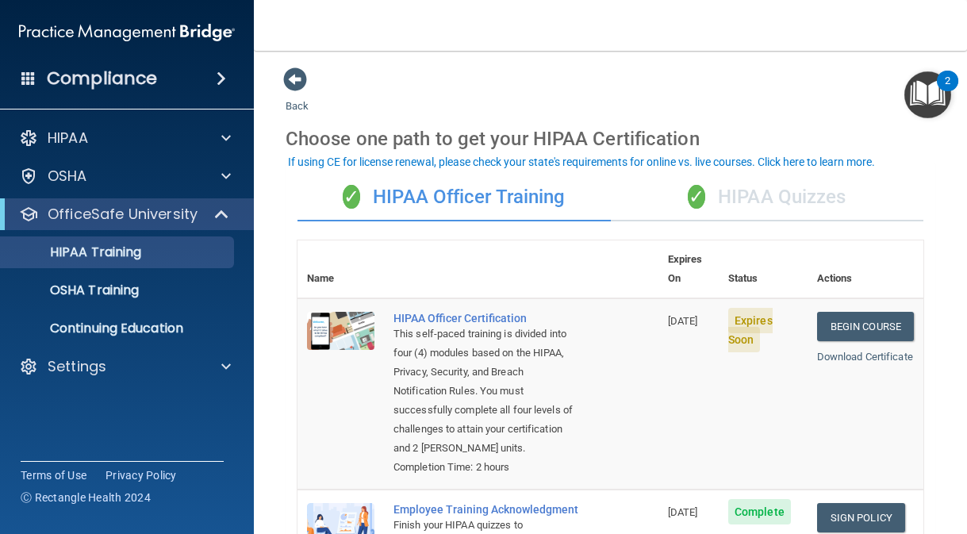
click at [717, 192] on div "✓ HIPAA Quizzes" at bounding box center [767, 198] width 313 height 48
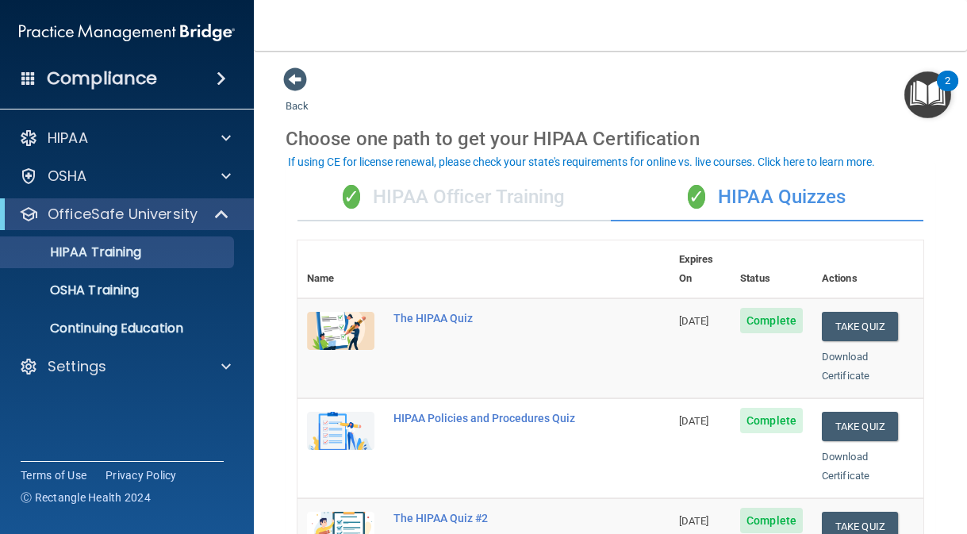
click at [523, 190] on div "✓ HIPAA Officer Training" at bounding box center [453, 198] width 313 height 48
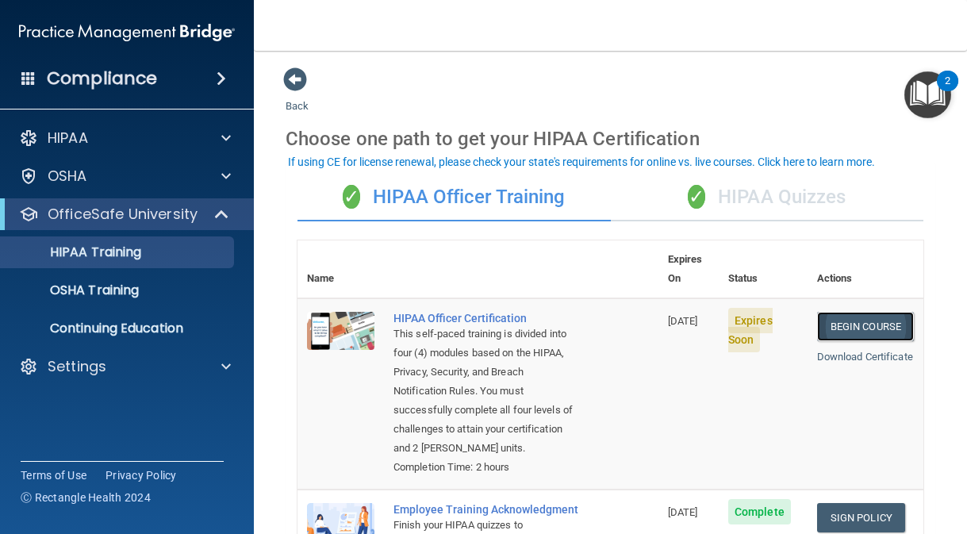
click at [833, 312] on link "Begin Course" at bounding box center [865, 326] width 97 height 29
